Goal: Information Seeking & Learning: Learn about a topic

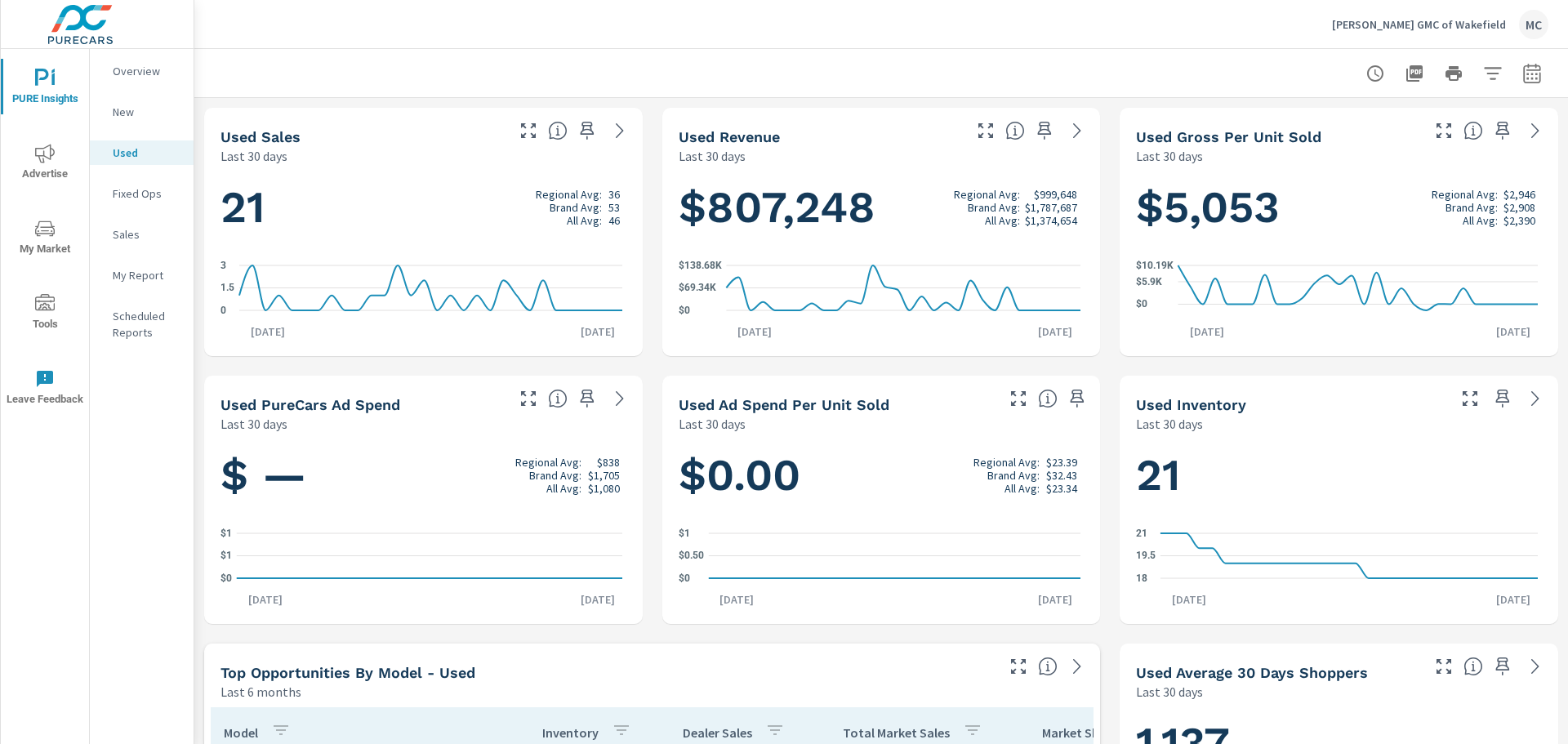
scroll to position [122, 0]
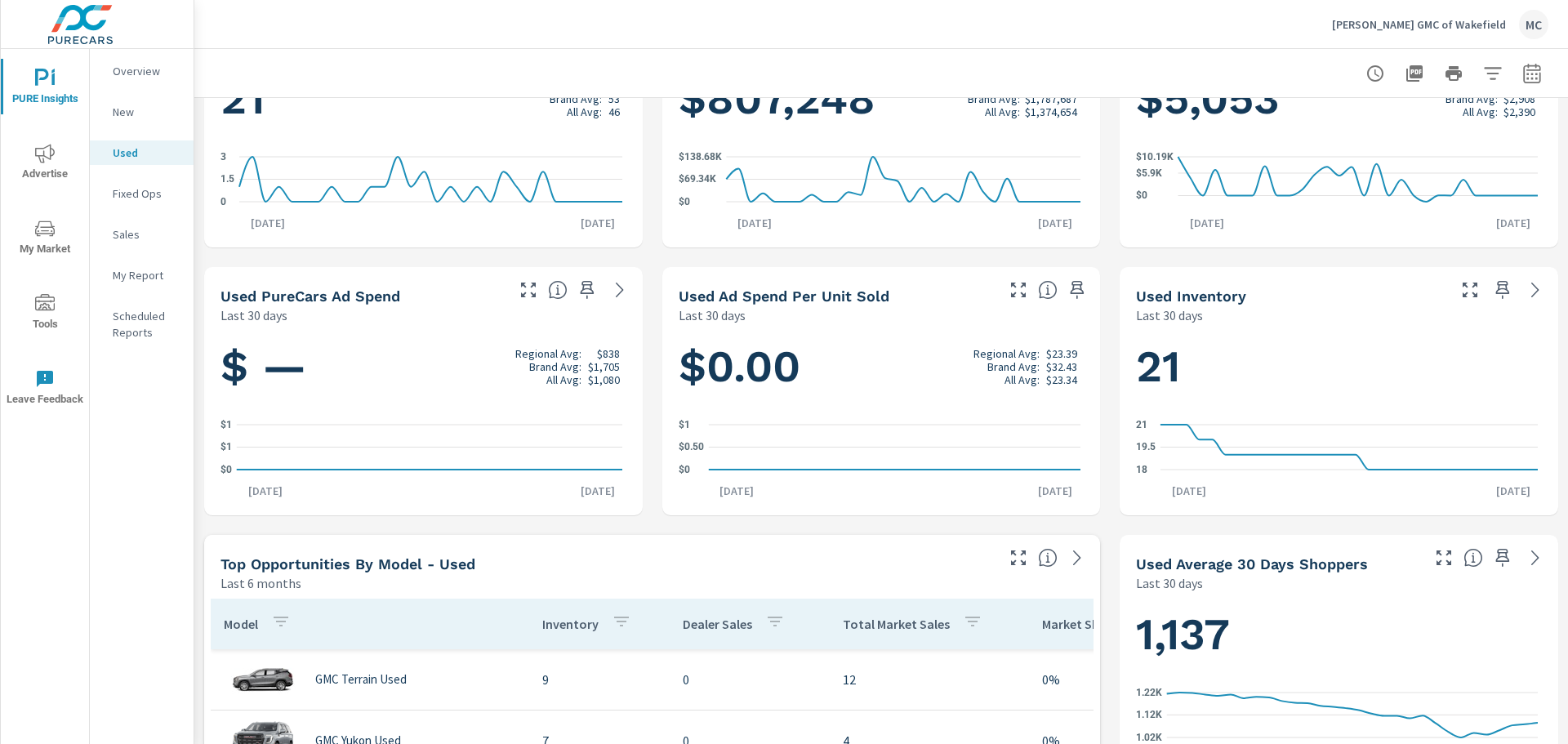
scroll to position [0, 0]
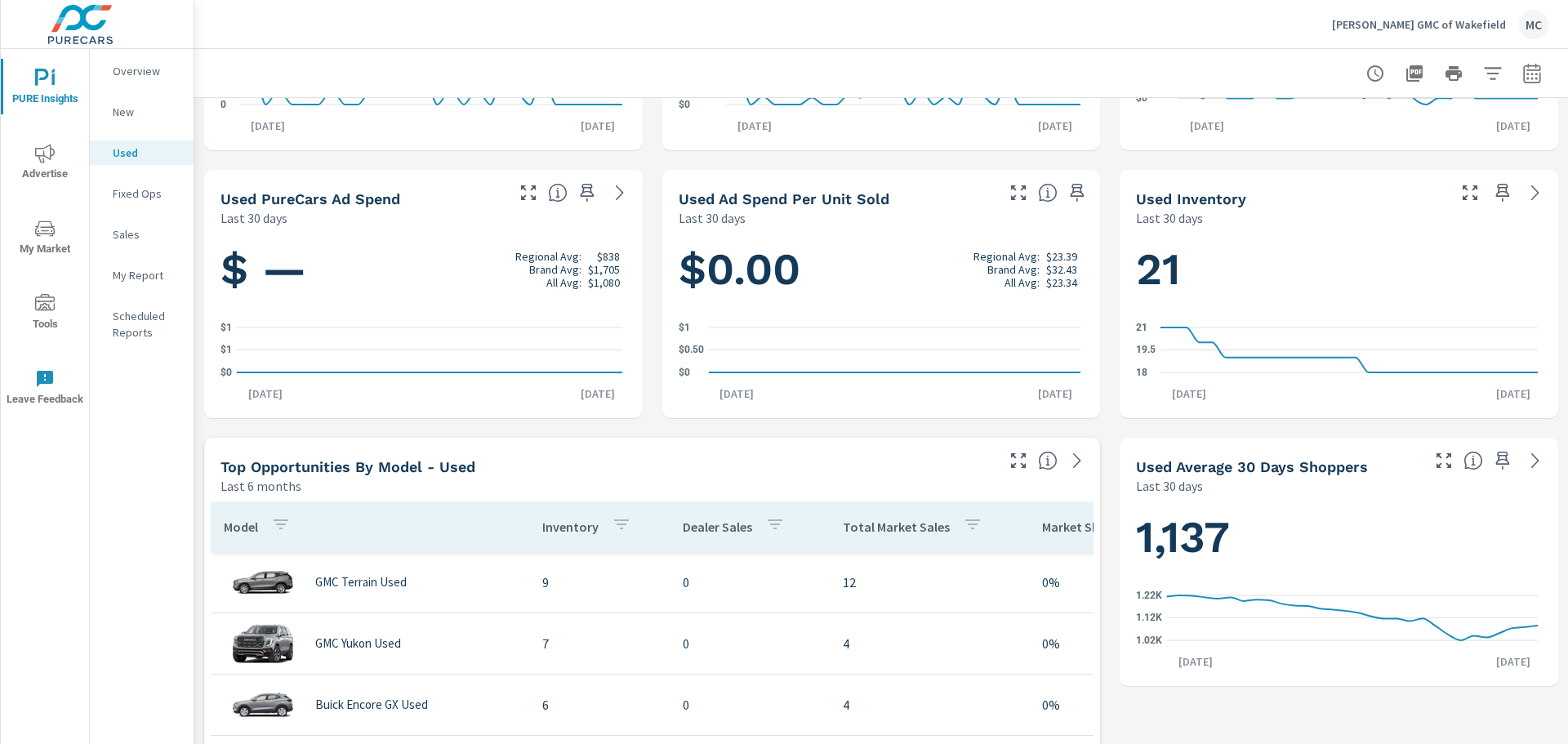
scroll to position [327, 0]
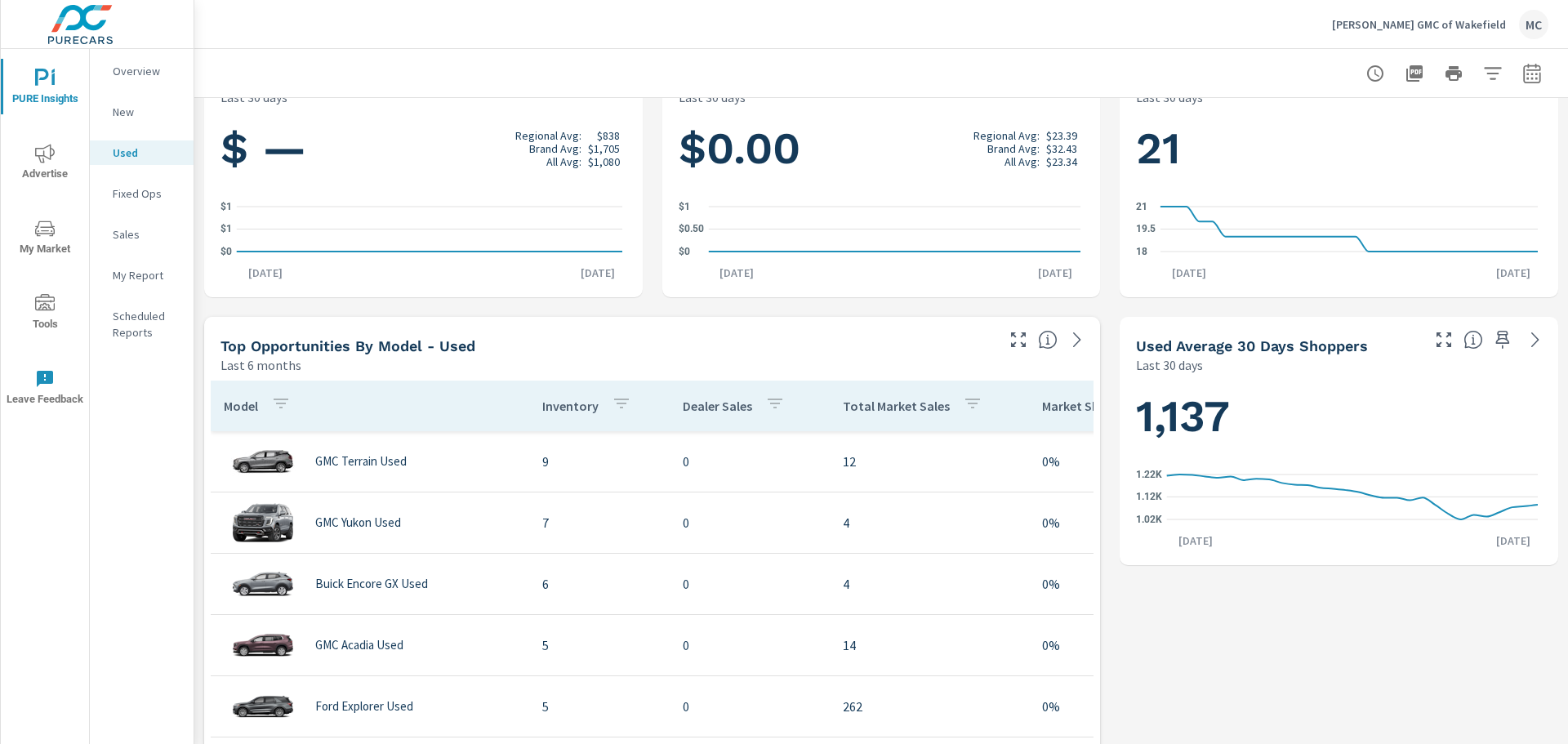
click at [1109, 278] on div "Used Sales Last 30 days 21 Regional Avg: 36 Brand Avg: 53 All Avg: 46 0 1.5 [DA…" at bounding box center [880, 708] width 1373 height 1874
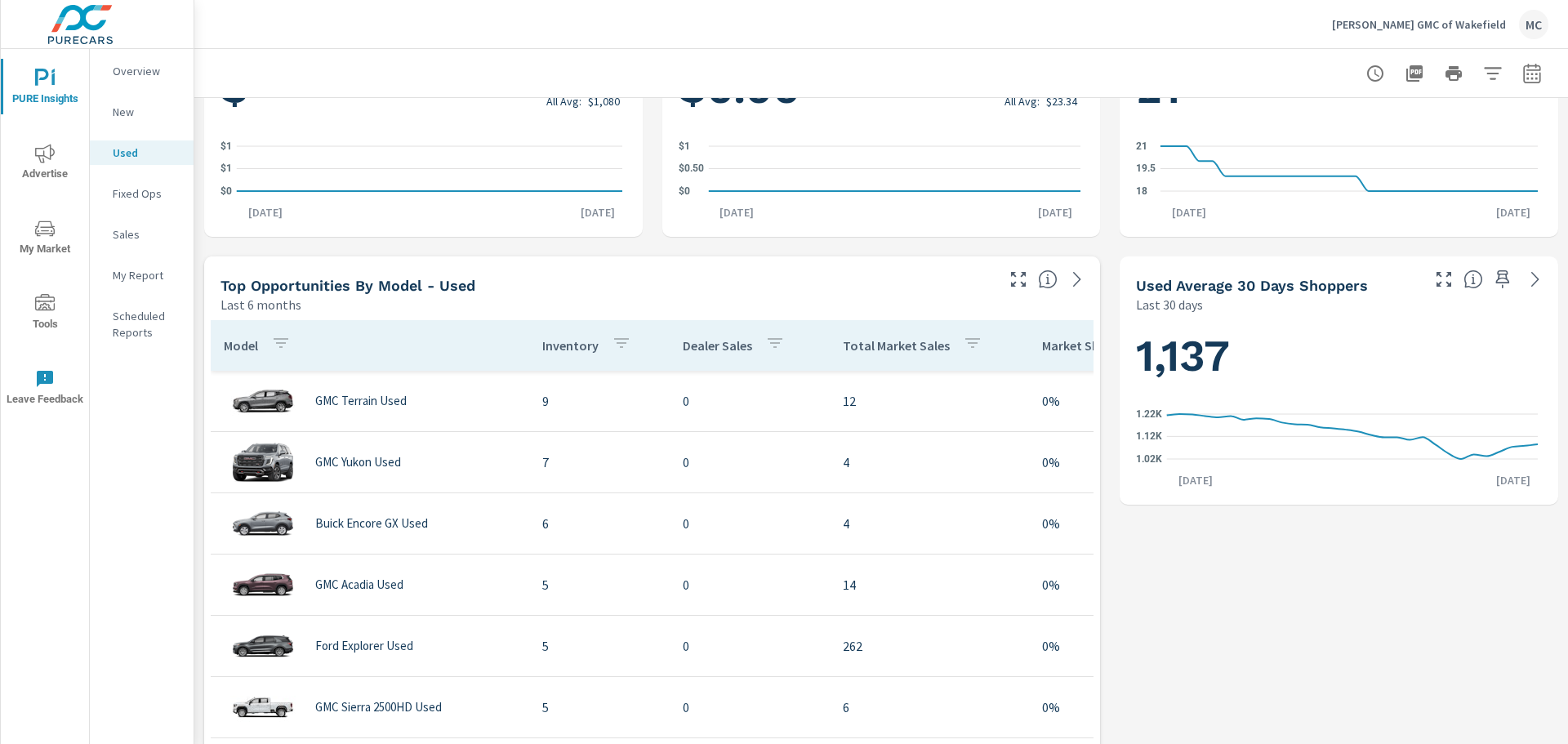
scroll to position [342, 0]
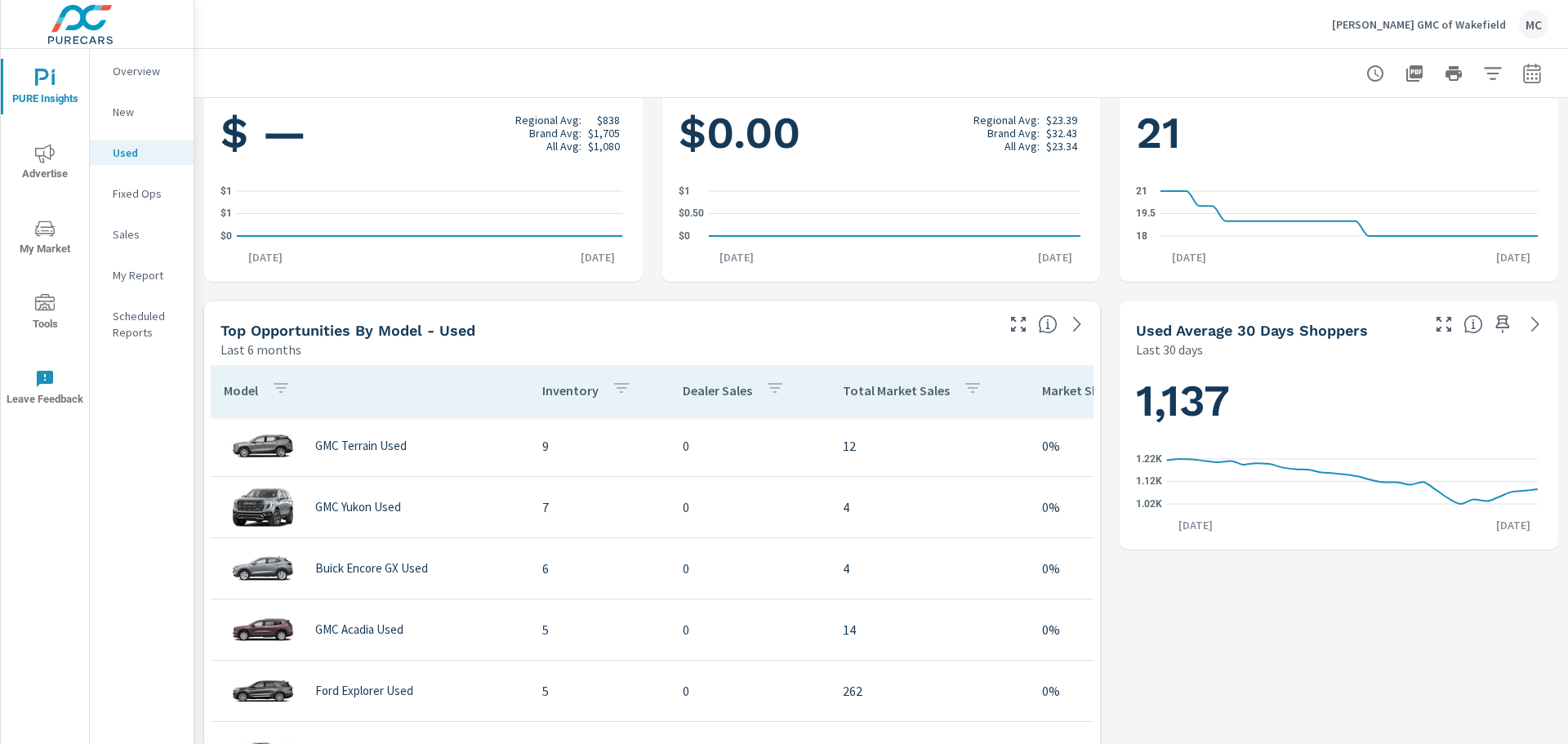
drag, startPoint x: 1128, startPoint y: 320, endPoint x: 1382, endPoint y: 356, distance: 256.5
click at [1382, 356] on div "Used Average 30 Days Shoppers Last 30 days" at bounding box center [1272, 330] width 305 height 58
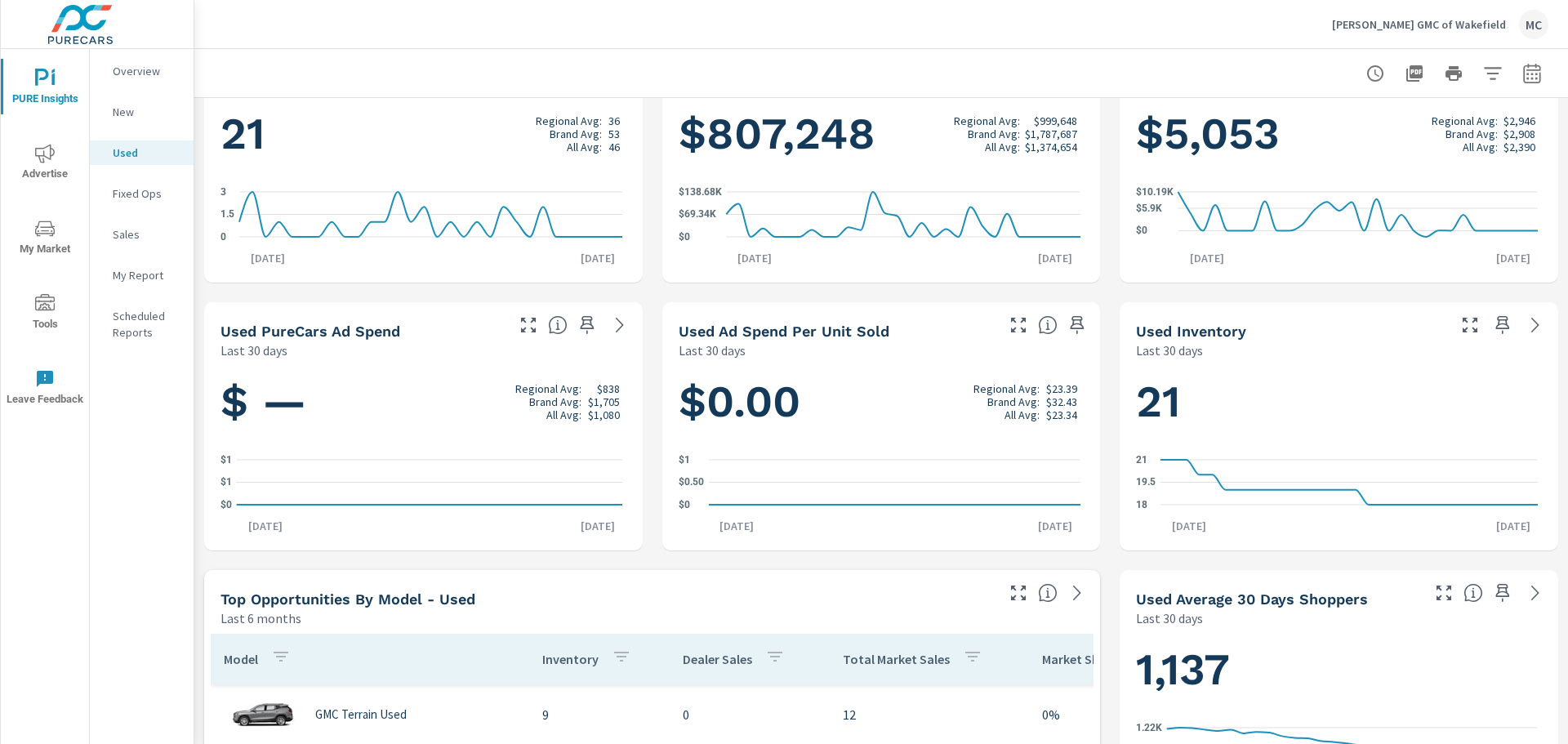
scroll to position [0, 0]
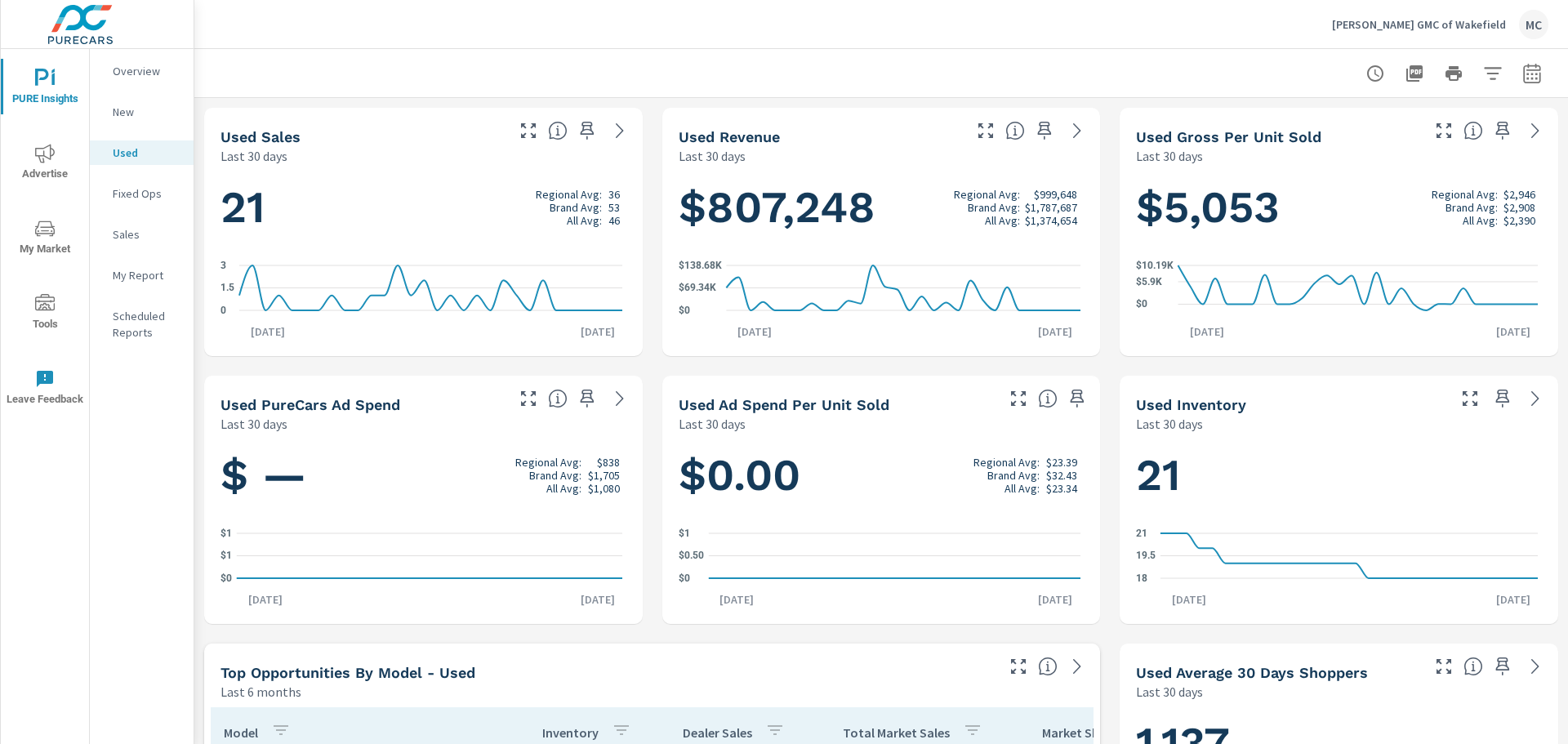
click at [49, 307] on icon "nav menu" at bounding box center [45, 303] width 20 height 20
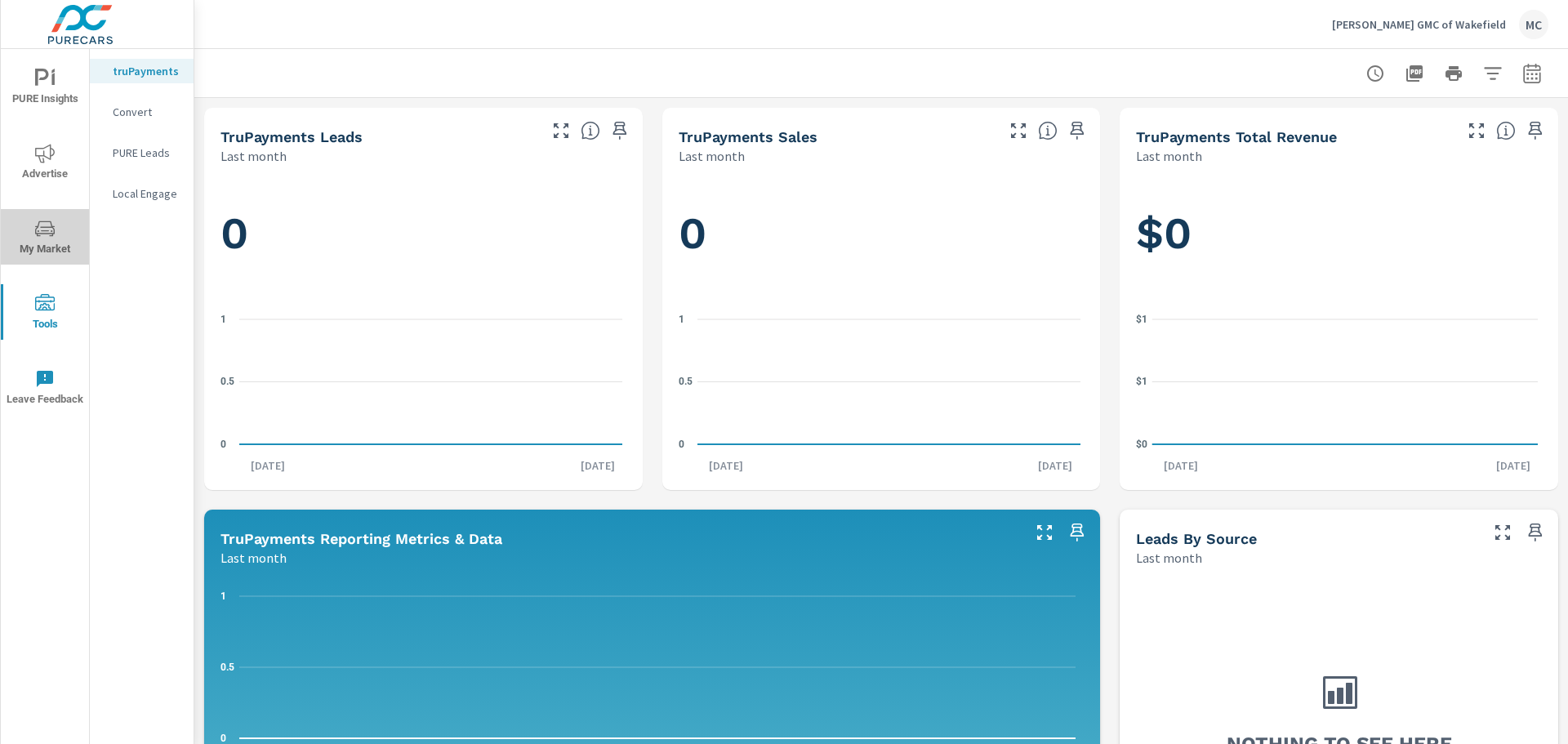
click at [44, 242] on span "My Market" at bounding box center [45, 239] width 78 height 40
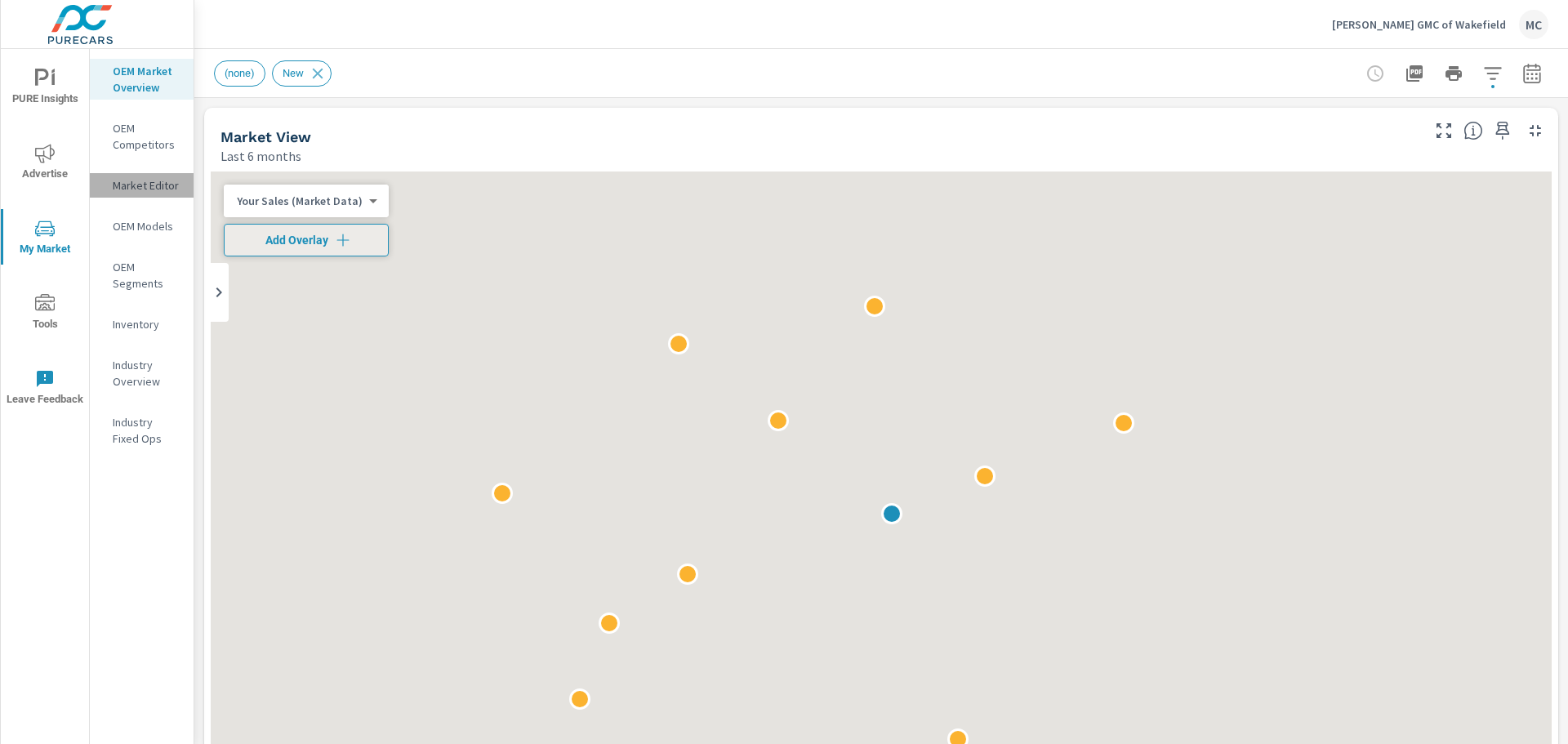
click at [126, 182] on p "Market Editor" at bounding box center [146, 185] width 68 height 16
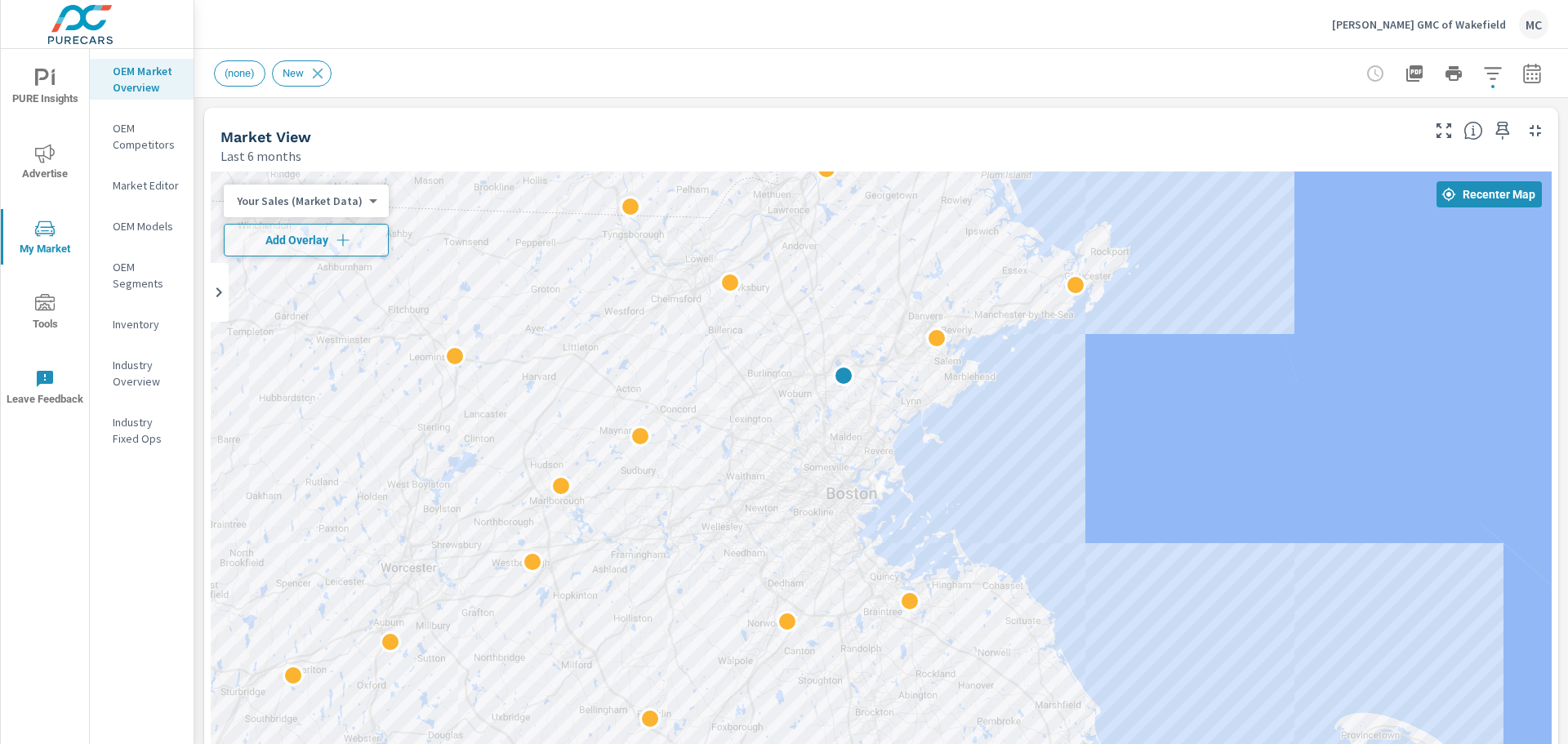
drag, startPoint x: 1100, startPoint y: 645, endPoint x: 1051, endPoint y: 507, distance: 146.4
